Goal: Register for event/course

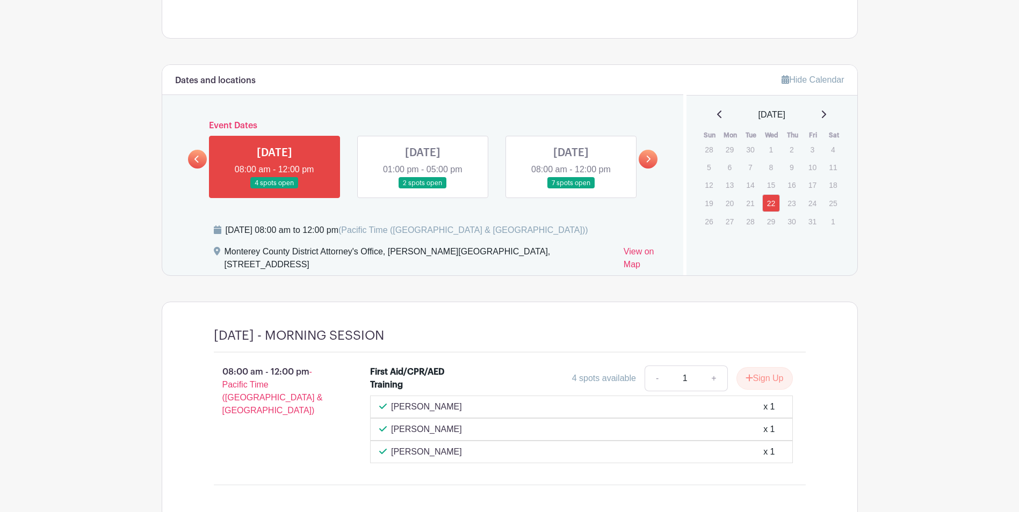
scroll to position [483, 0]
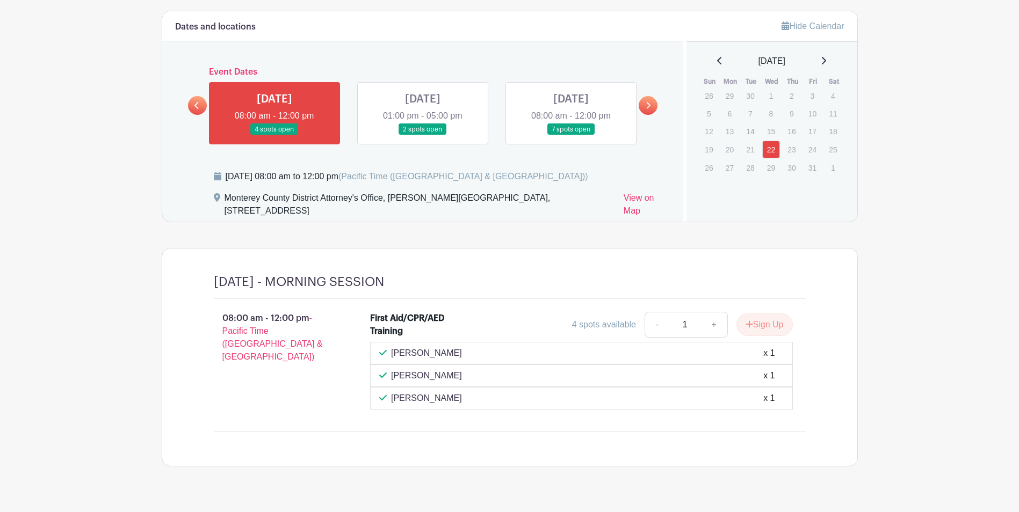
click at [423, 135] on link at bounding box center [423, 135] width 0 height 0
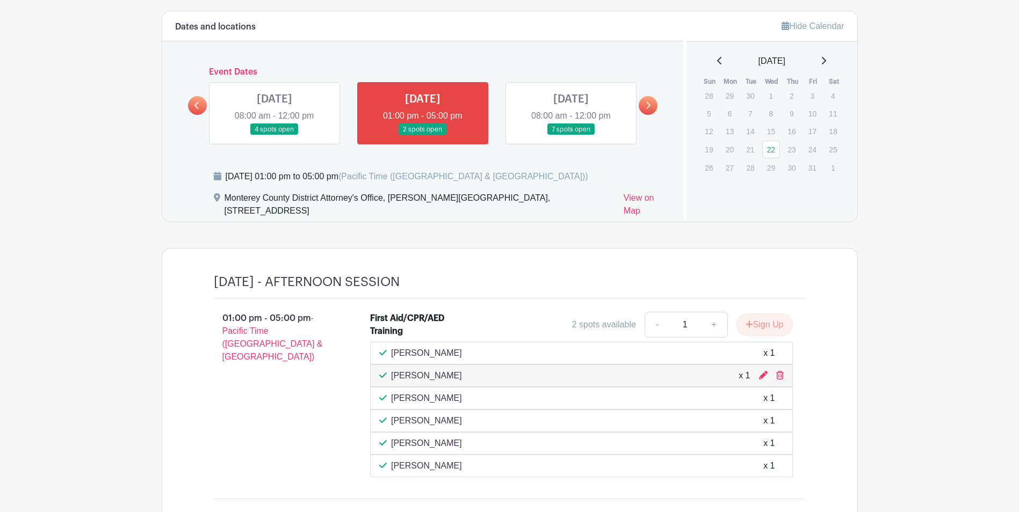
click at [571, 135] on link at bounding box center [571, 135] width 0 height 0
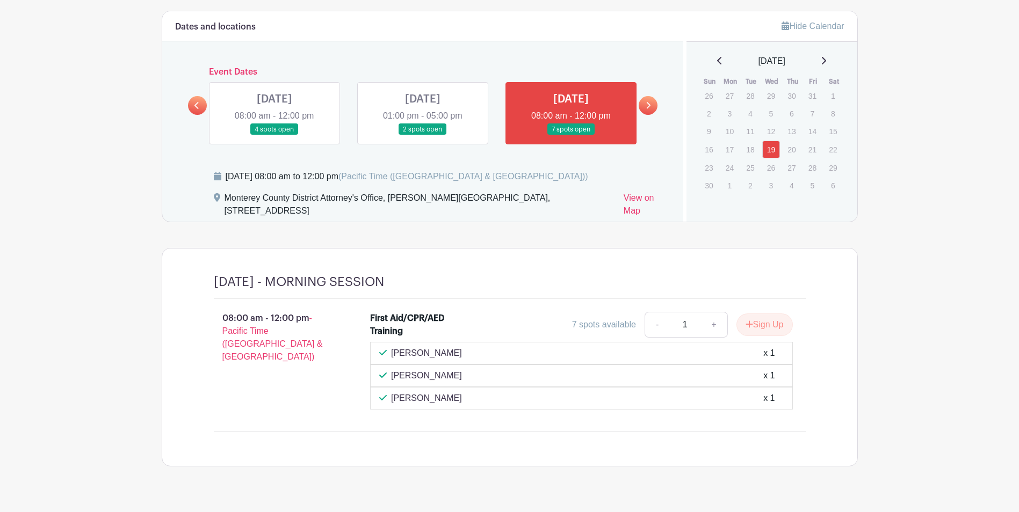
click at [650, 98] on link at bounding box center [648, 105] width 19 height 19
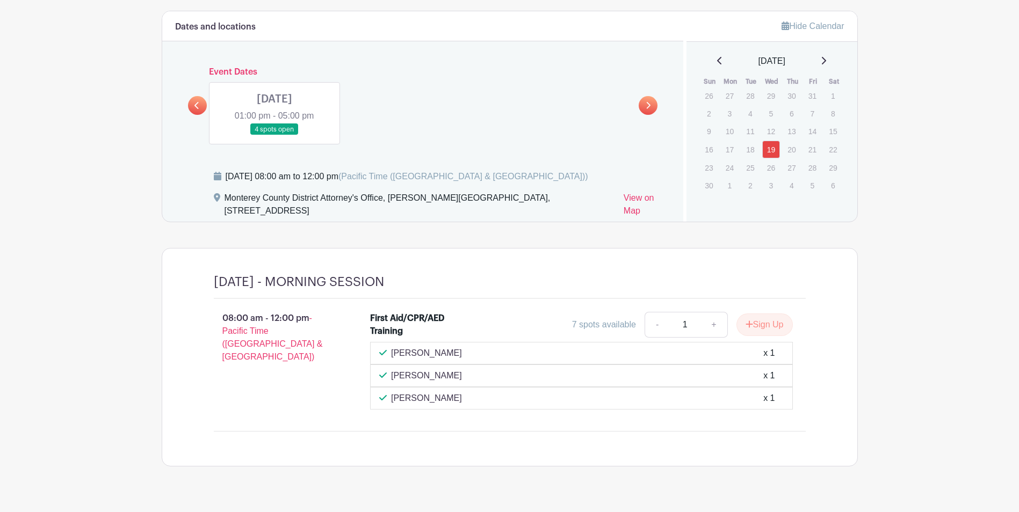
click at [274, 135] on link at bounding box center [274, 135] width 0 height 0
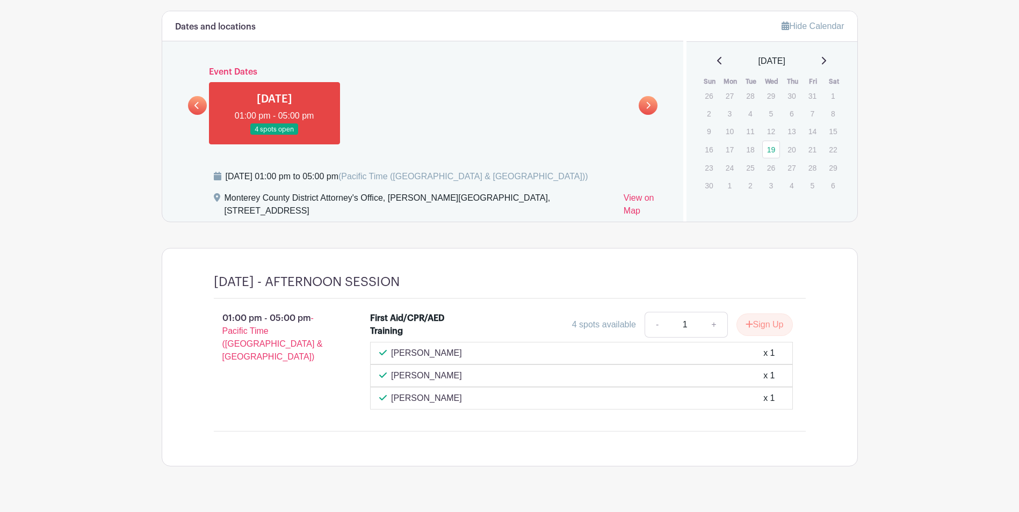
click at [192, 109] on link at bounding box center [197, 105] width 19 height 19
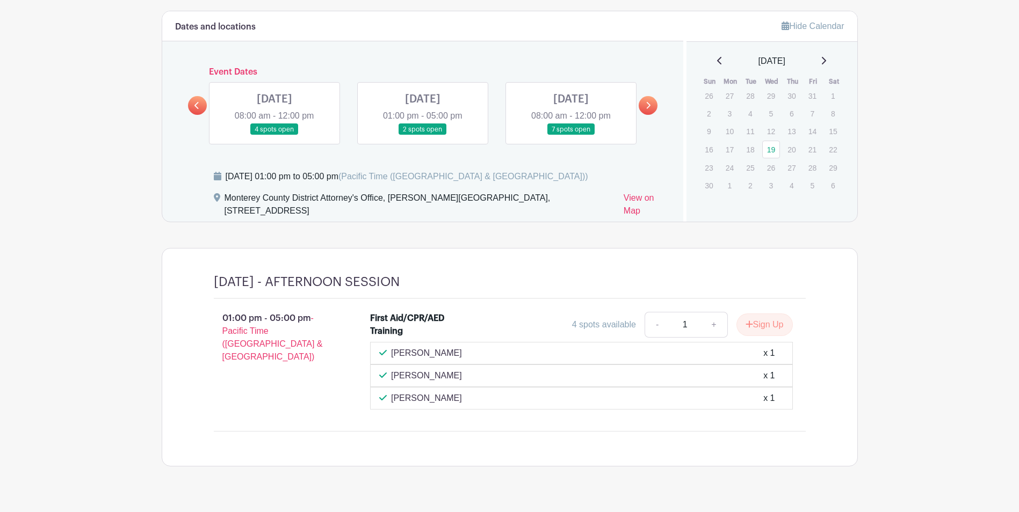
click at [571, 135] on link at bounding box center [571, 135] width 0 height 0
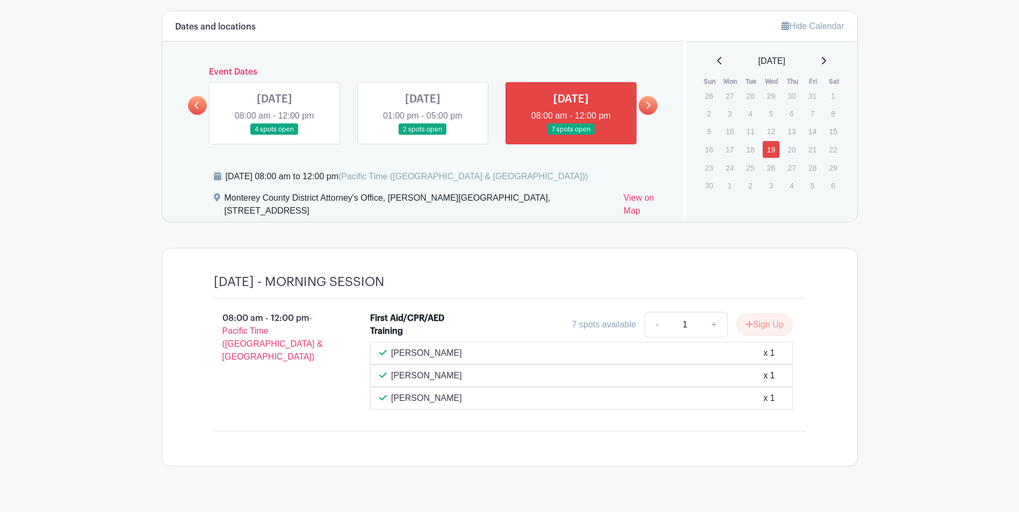
click at [195, 112] on link at bounding box center [197, 105] width 19 height 19
click at [193, 104] on link at bounding box center [197, 105] width 19 height 19
click at [423, 135] on link at bounding box center [423, 135] width 0 height 0
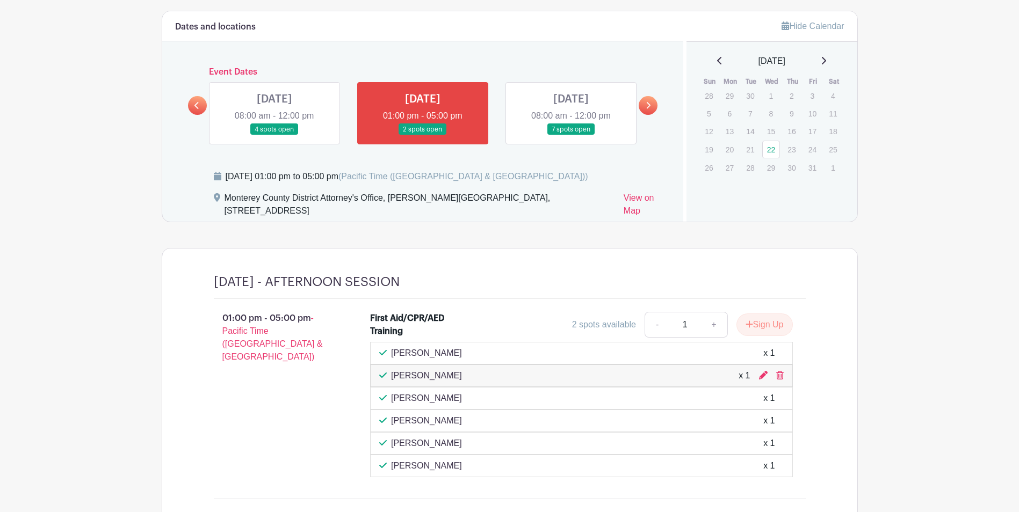
click at [193, 102] on link at bounding box center [197, 105] width 19 height 19
click at [274, 135] on link at bounding box center [274, 135] width 0 height 0
